Goal: Task Accomplishment & Management: Use online tool/utility

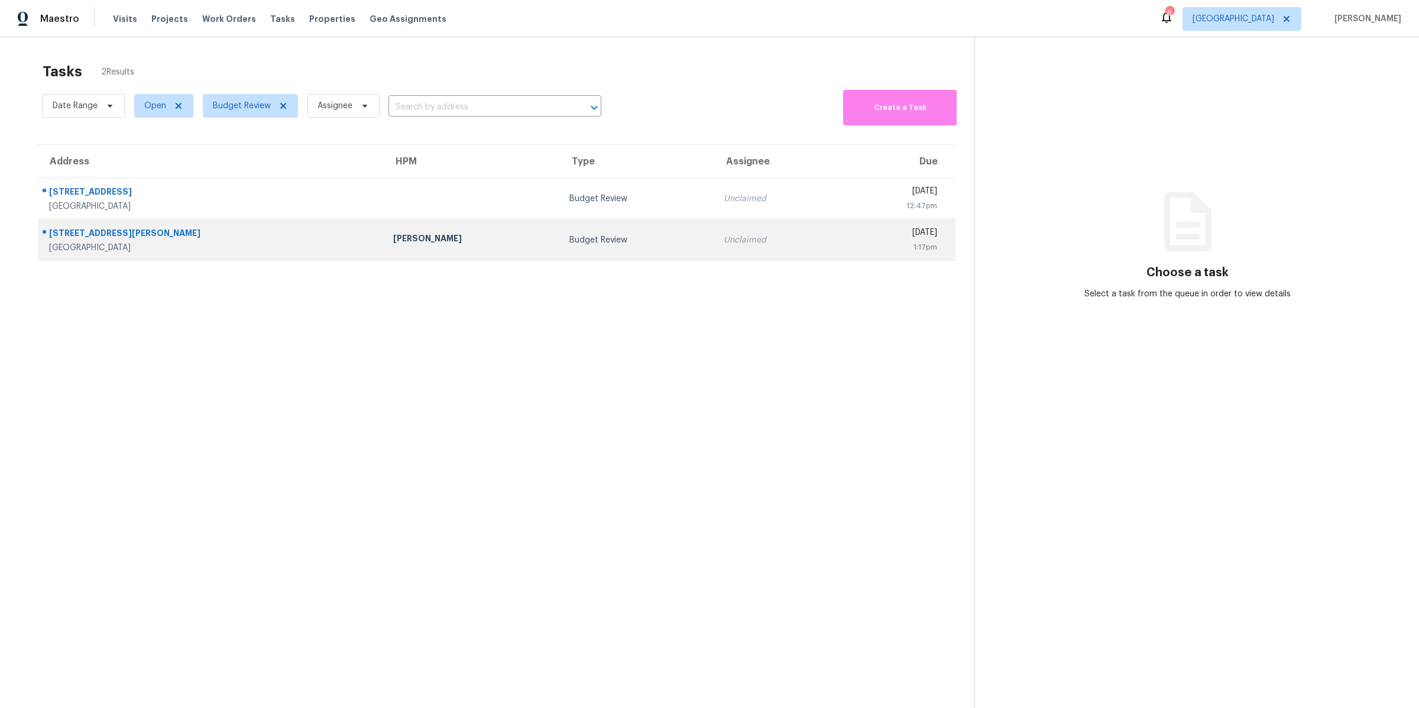
click at [218, 241] on div "15620 Ramona Rd" at bounding box center [211, 234] width 325 height 15
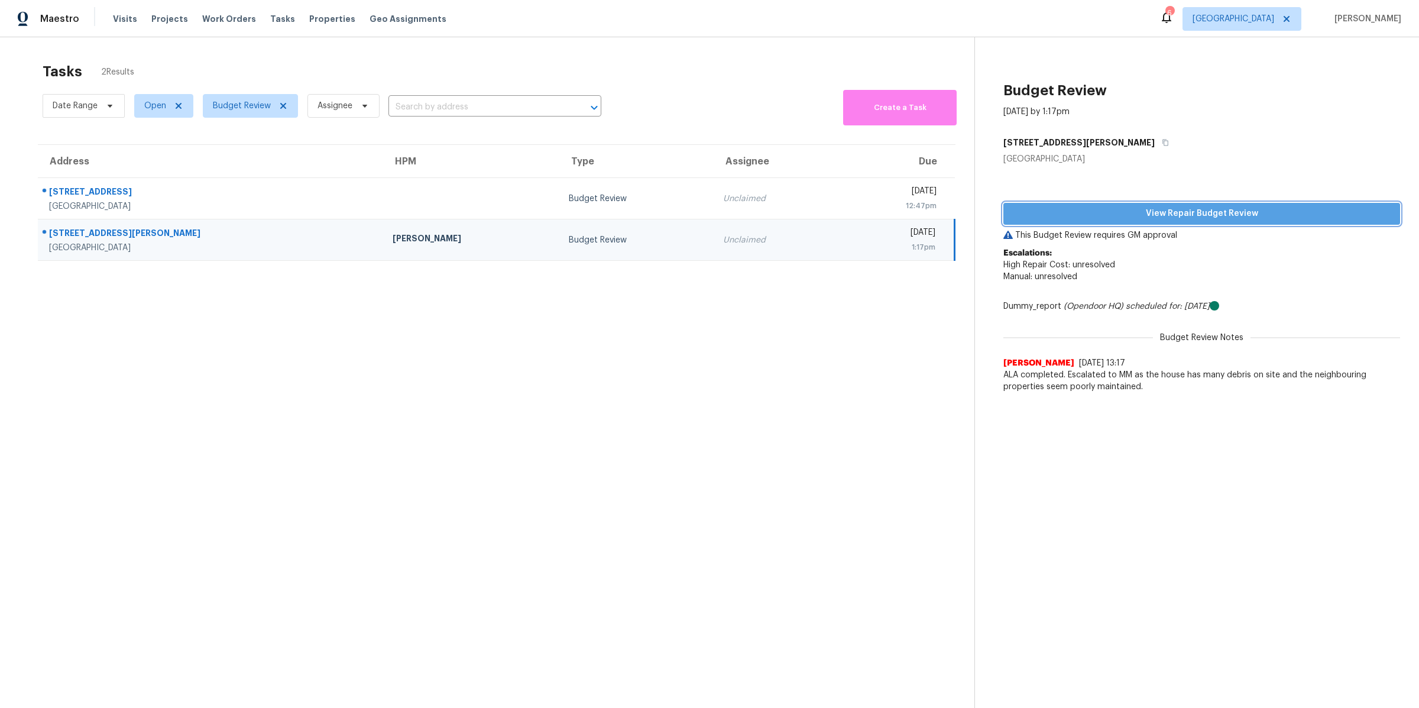
click at [1136, 211] on span "View Repair Budget Review" at bounding box center [1202, 213] width 378 height 15
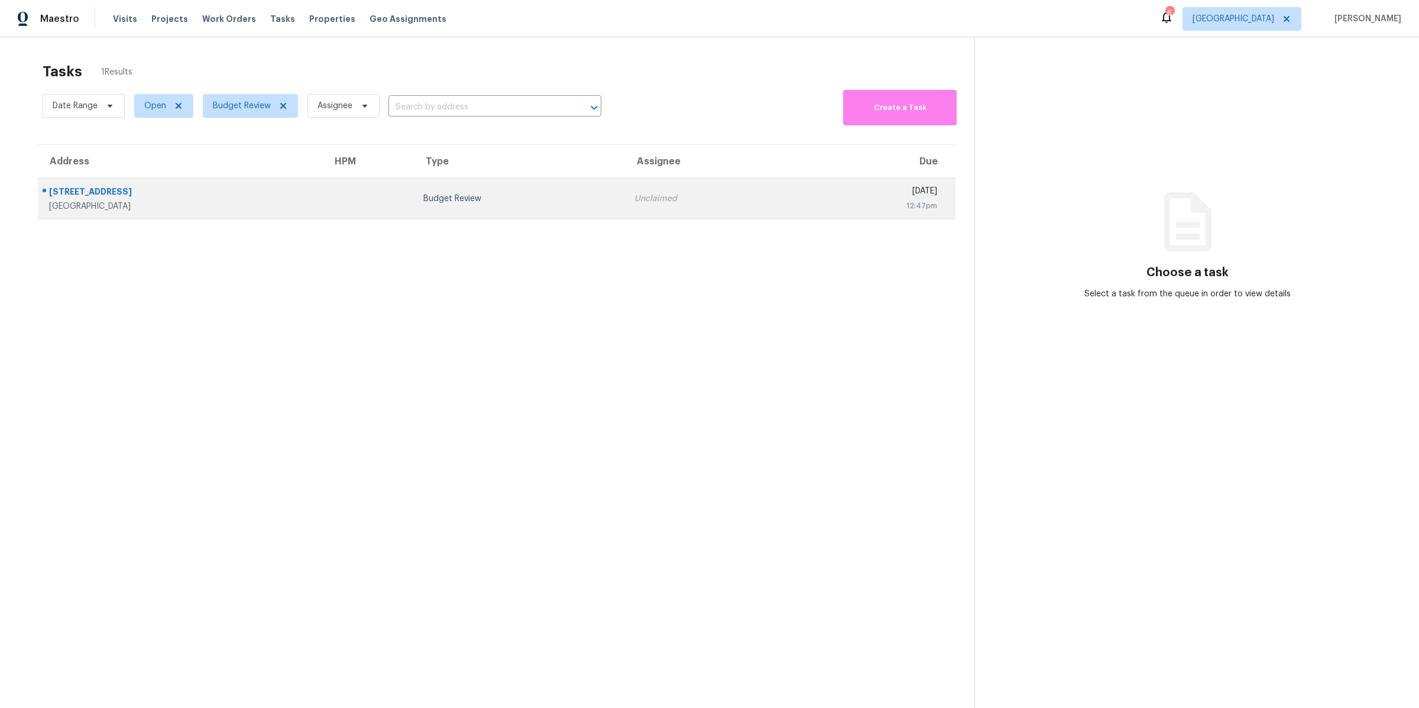
click at [299, 196] on div "14907 Rembrandt Dr" at bounding box center [181, 193] width 264 height 15
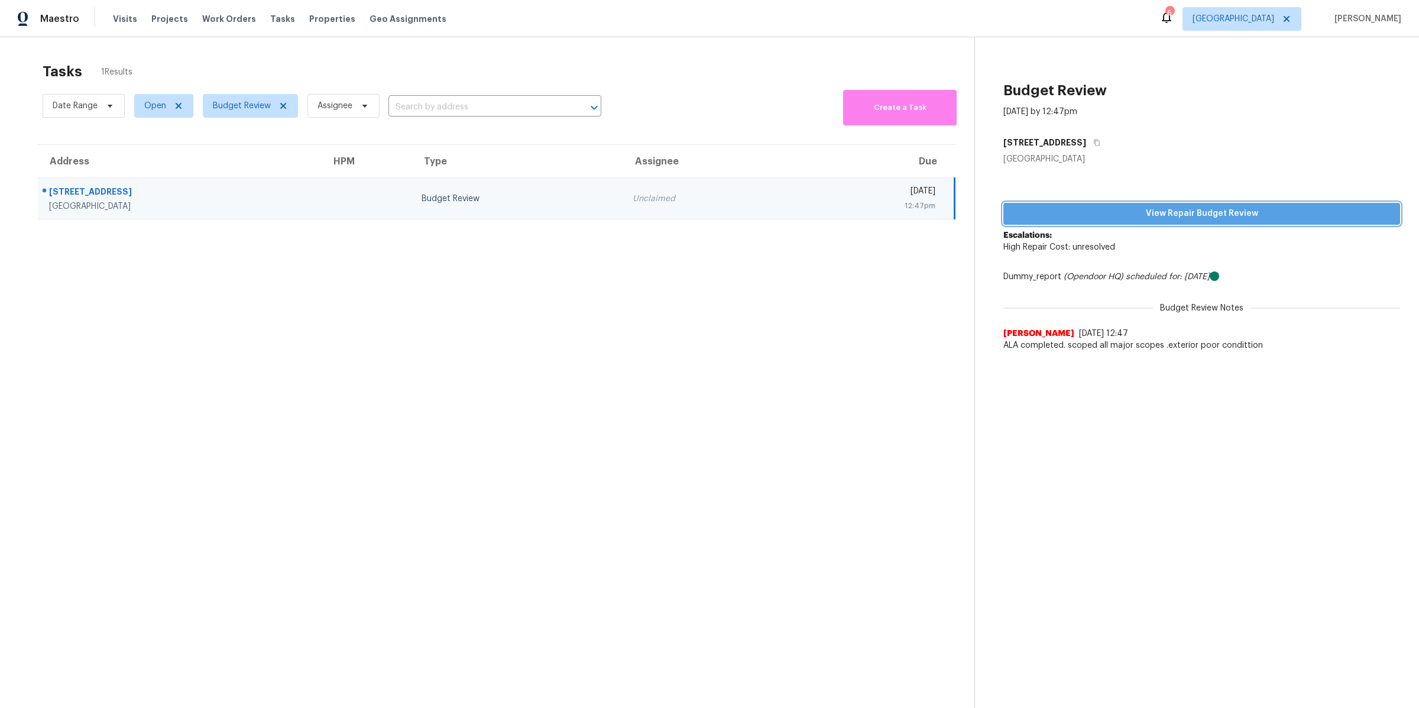
click at [1055, 216] on span "View Repair Budget Review" at bounding box center [1202, 213] width 378 height 15
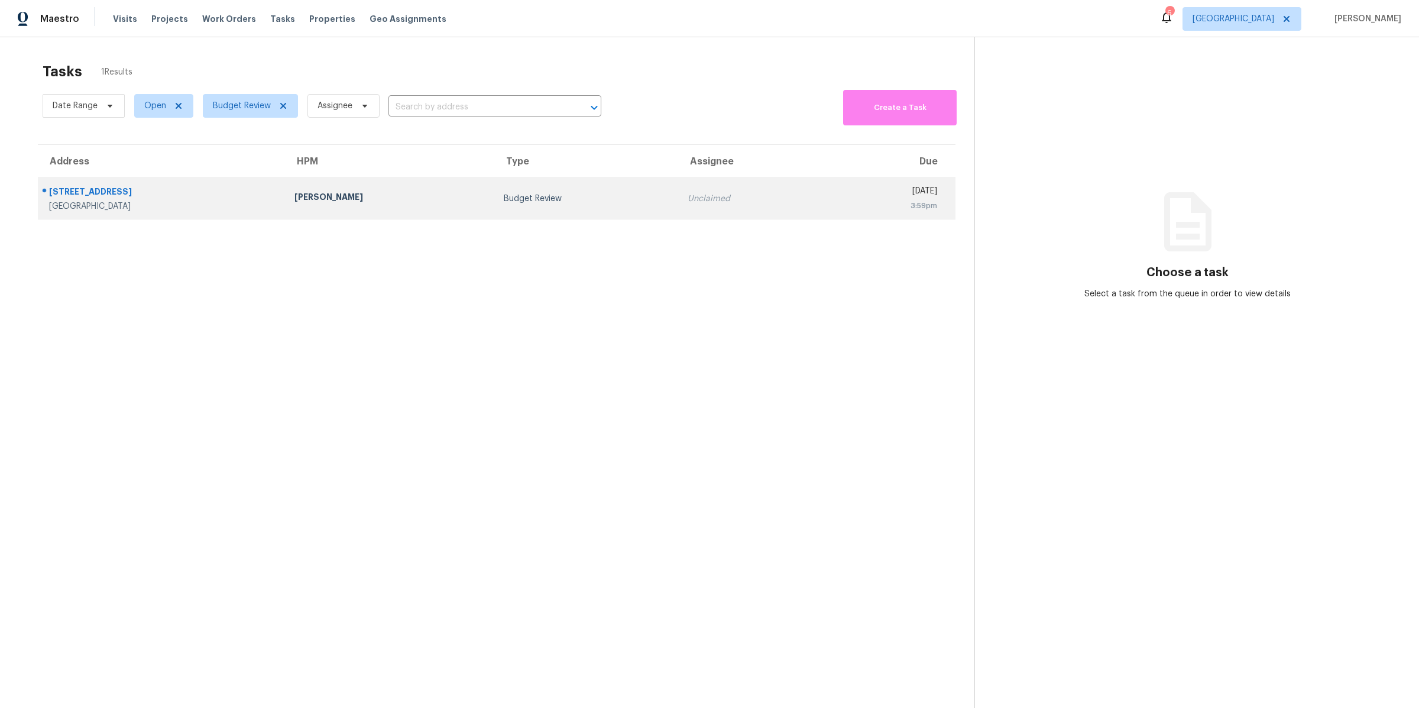
click at [220, 210] on div "Highland, CA, 92346" at bounding box center [162, 206] width 226 height 12
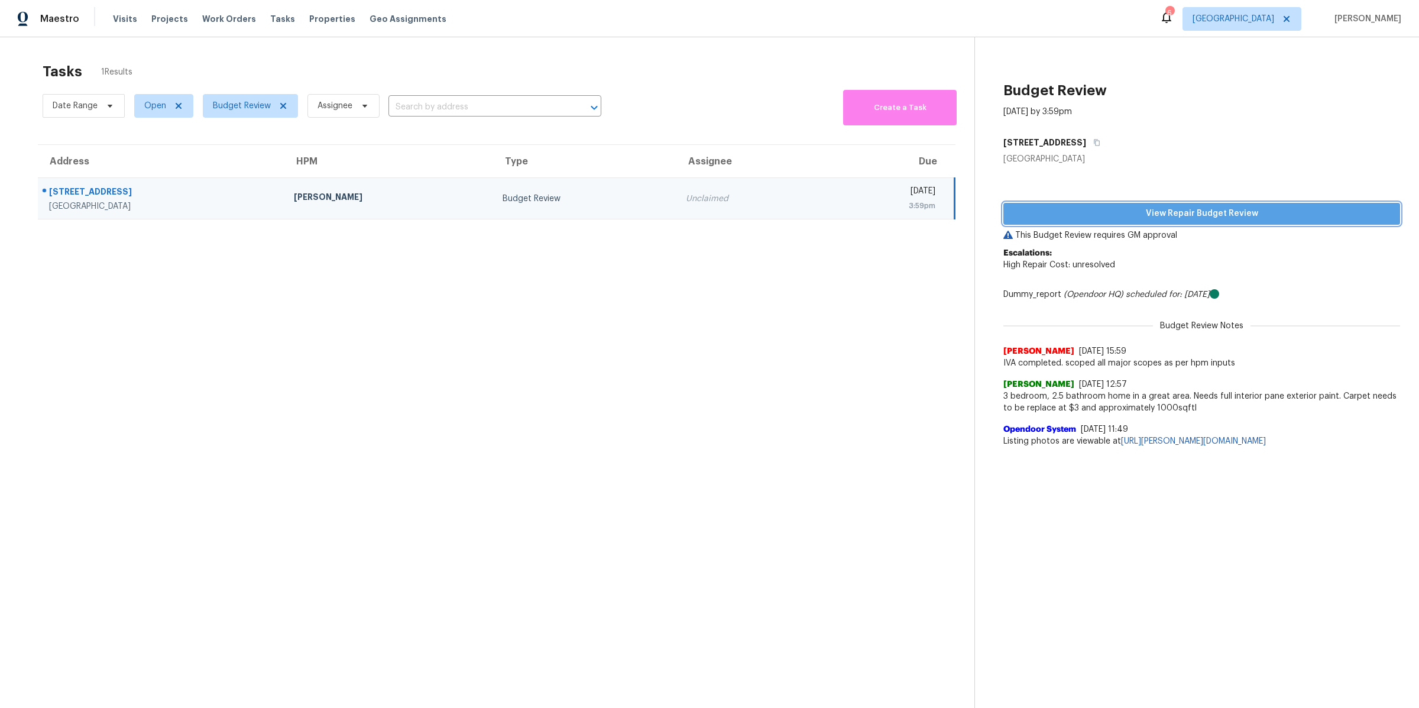
click at [1086, 214] on span "View Repair Budget Review" at bounding box center [1202, 213] width 378 height 15
